Goal: Book appointment/travel/reservation

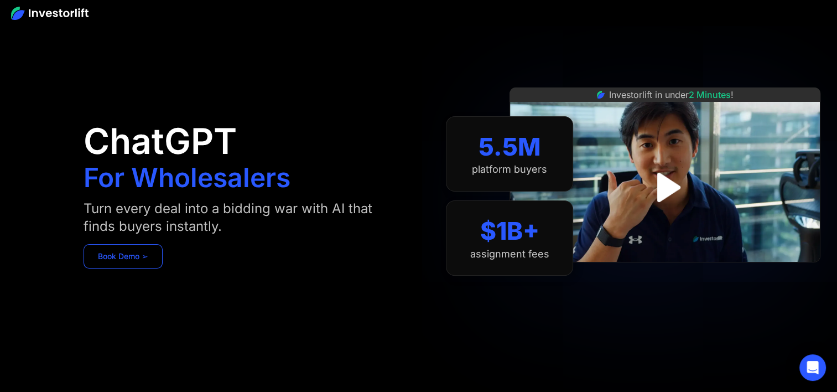
click at [120, 257] on link "Book Demo ➢" at bounding box center [123, 256] width 79 height 24
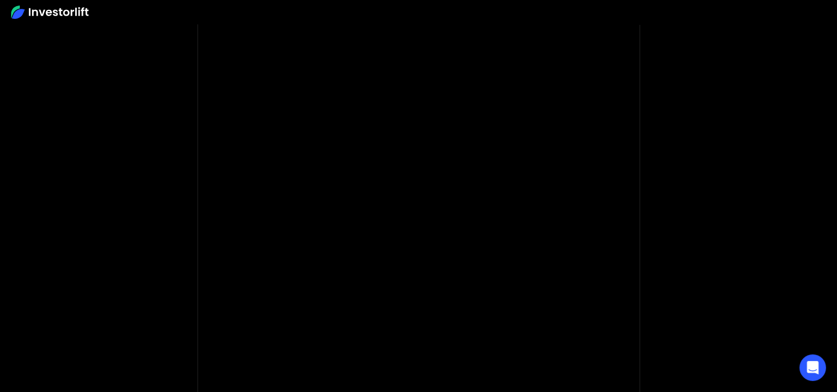
scroll to position [89, 0]
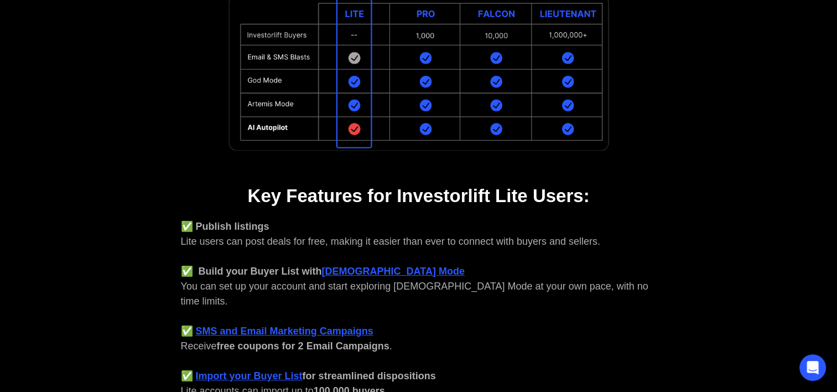
scroll to position [270, 0]
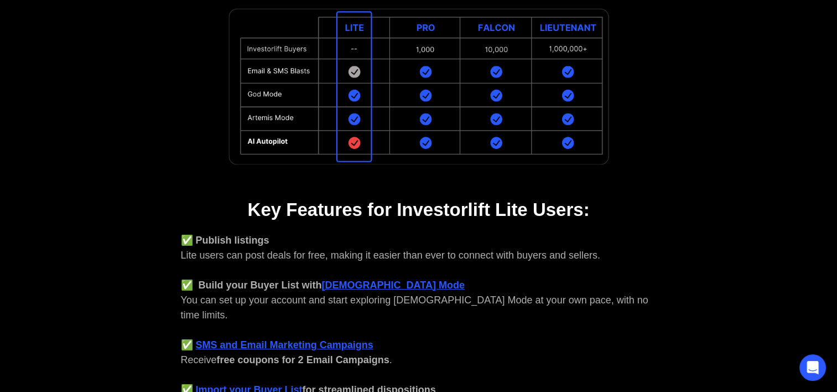
click at [564, 120] on img at bounding box center [418, 86] width 387 height 164
click at [545, 76] on img at bounding box center [418, 86] width 387 height 164
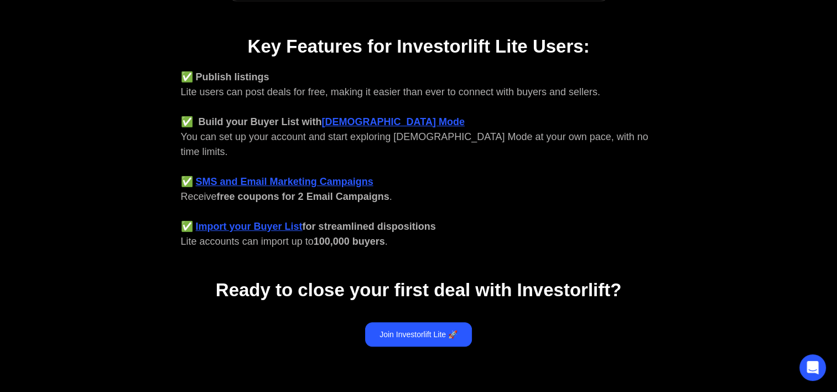
scroll to position [456, 0]
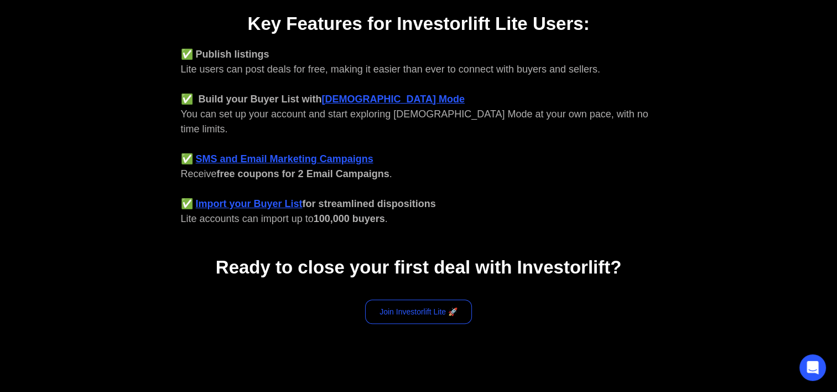
click at [438, 299] on link "Join Investorlift Lite 🚀" at bounding box center [418, 311] width 107 height 24
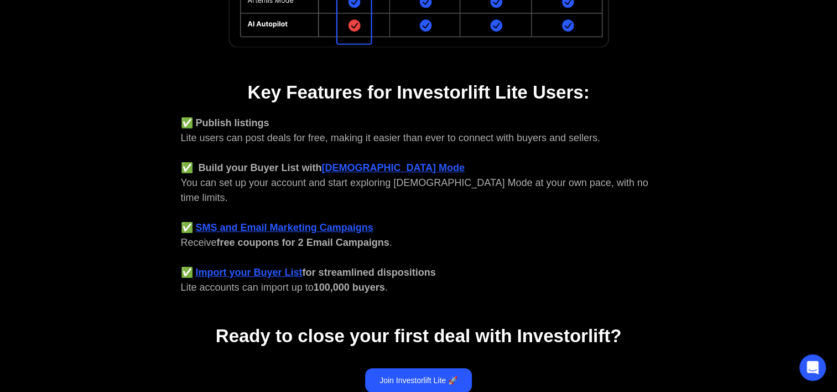
scroll to position [527, 0]
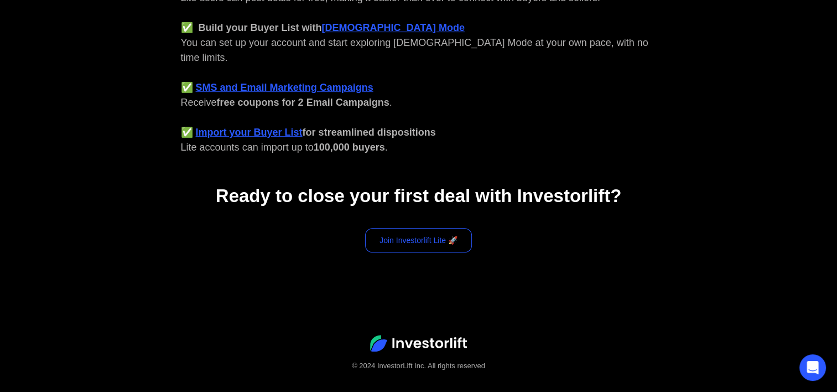
click at [447, 228] on link "Join Investorlift Lite 🚀" at bounding box center [418, 240] width 107 height 24
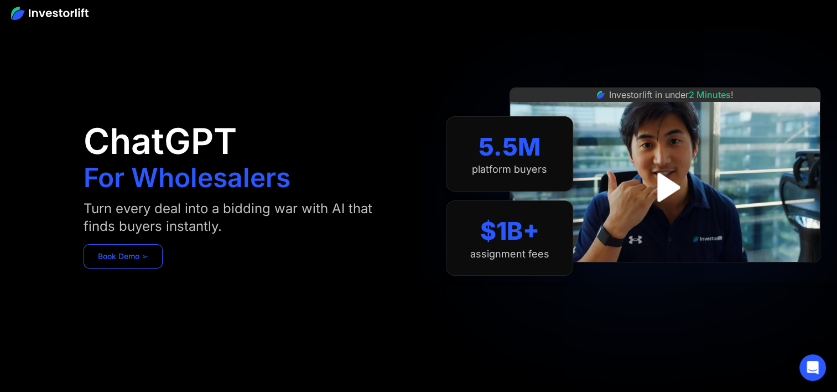
click at [131, 253] on link "Book Demo ➢" at bounding box center [123, 256] width 79 height 24
